Goal: Find specific page/section: Find specific page/section

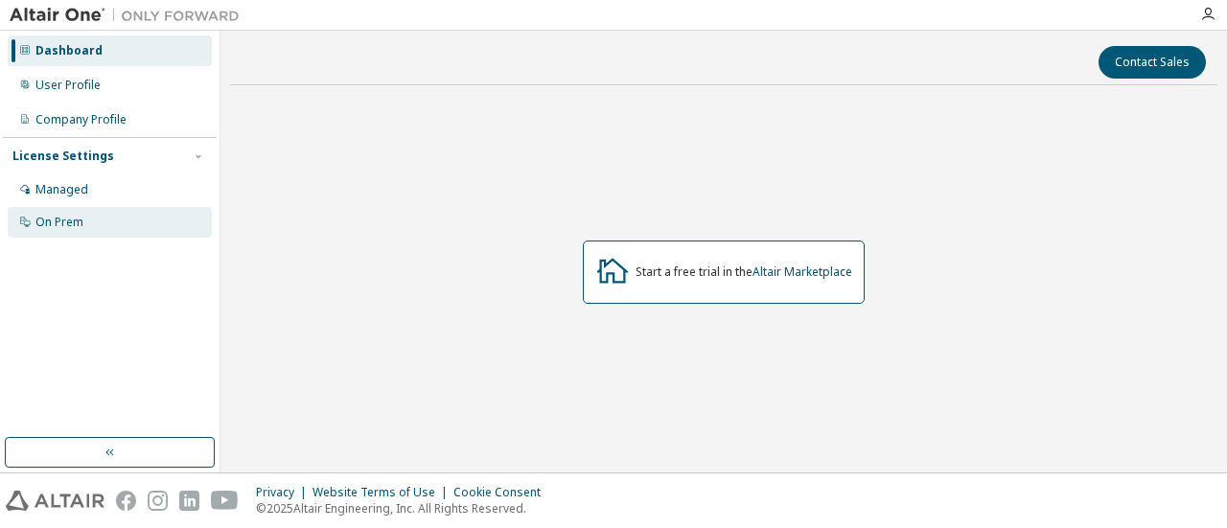
click at [172, 208] on div "On Prem" at bounding box center [110, 222] width 204 height 31
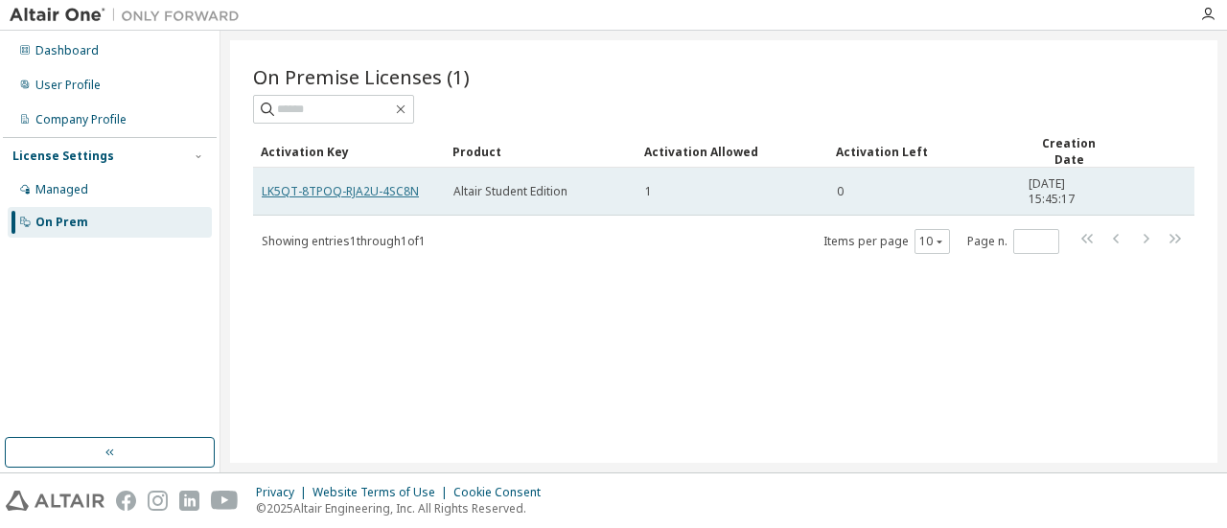
click at [368, 193] on link "LK5QT-8TPOQ-RJA2U-4SC8N" at bounding box center [340, 191] width 157 height 16
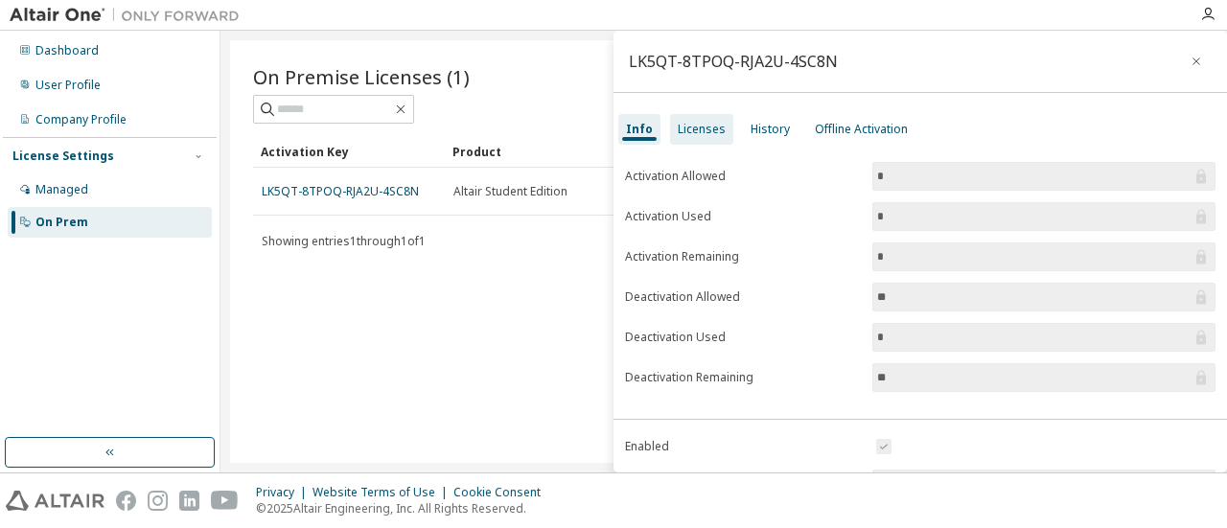
click at [710, 135] on div "Licenses" at bounding box center [702, 129] width 48 height 15
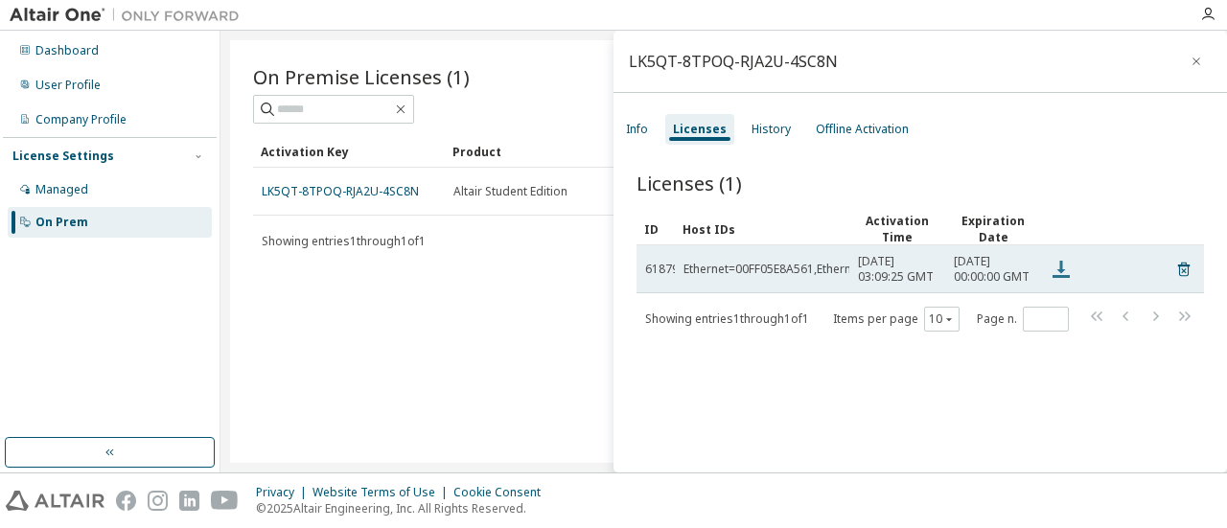
click at [1061, 271] on icon at bounding box center [1061, 269] width 17 height 17
